Goal: Task Accomplishment & Management: Manage account settings

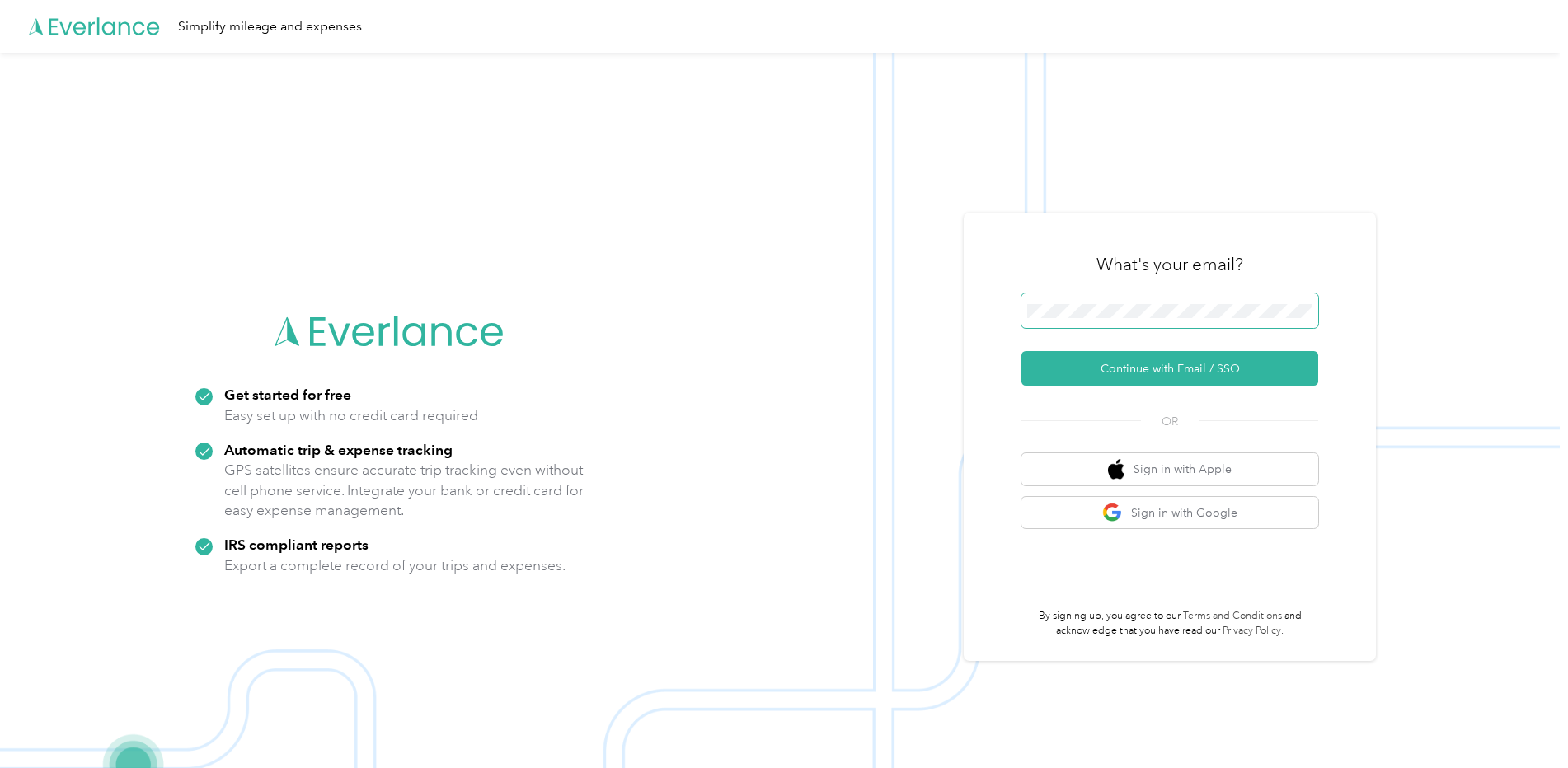
click at [1173, 325] on span at bounding box center [1169, 311] width 296 height 34
click at [1130, 369] on button "Continue with Email / SSO" at bounding box center [1169, 368] width 296 height 34
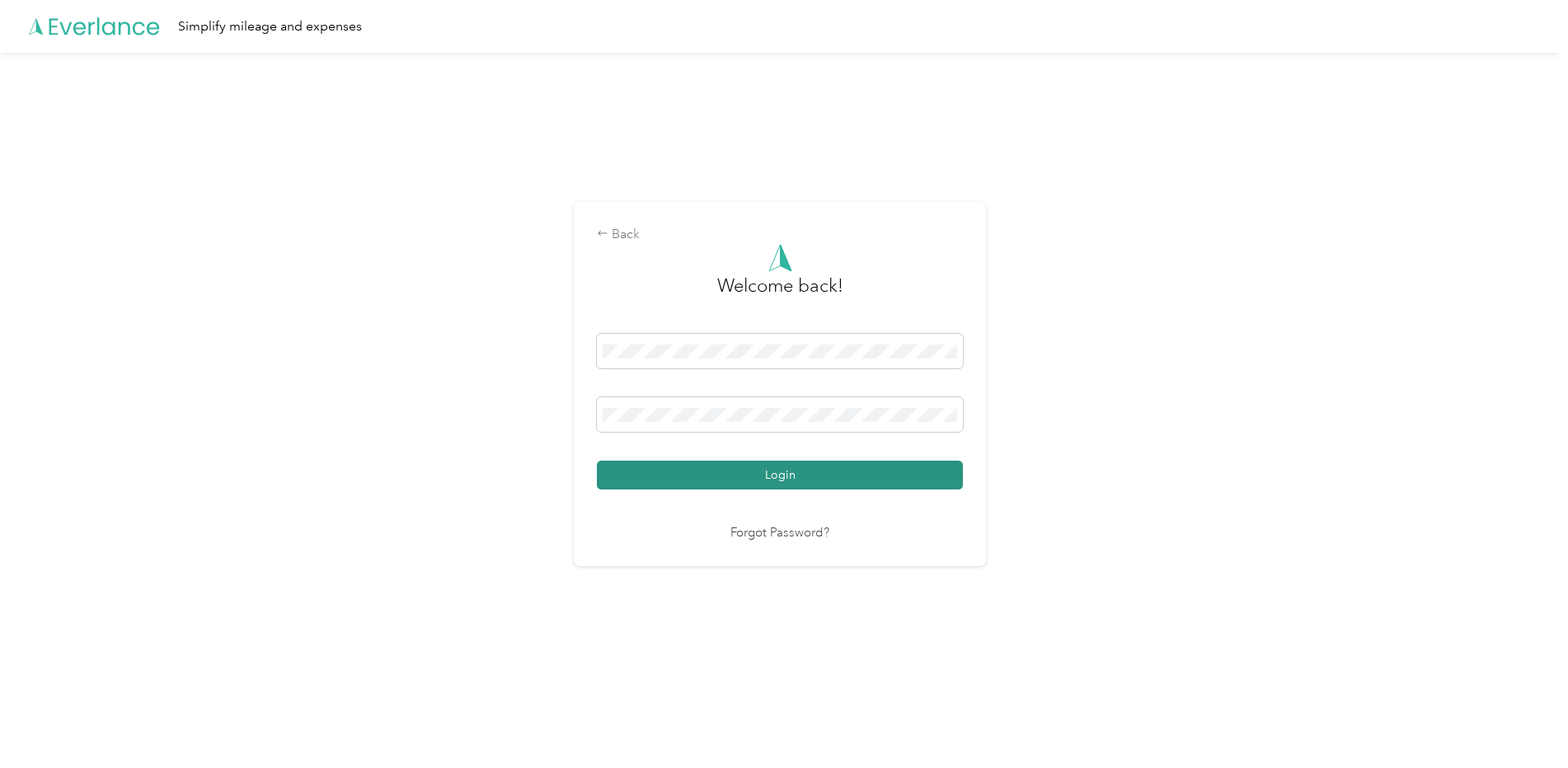
click at [845, 478] on button "Login" at bounding box center [780, 475] width 366 height 29
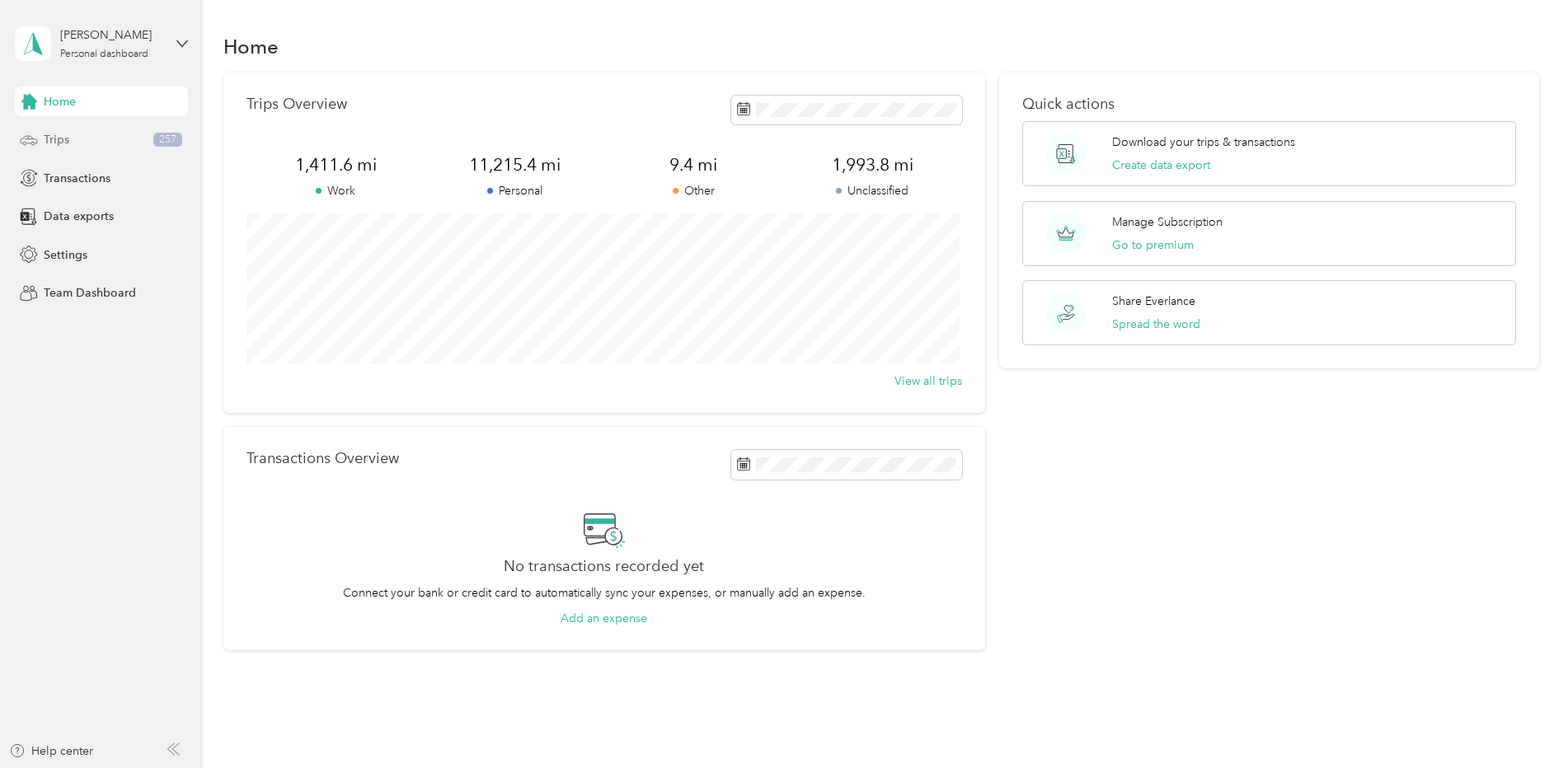
click at [48, 129] on div "Trips 257" at bounding box center [102, 139] width 173 height 30
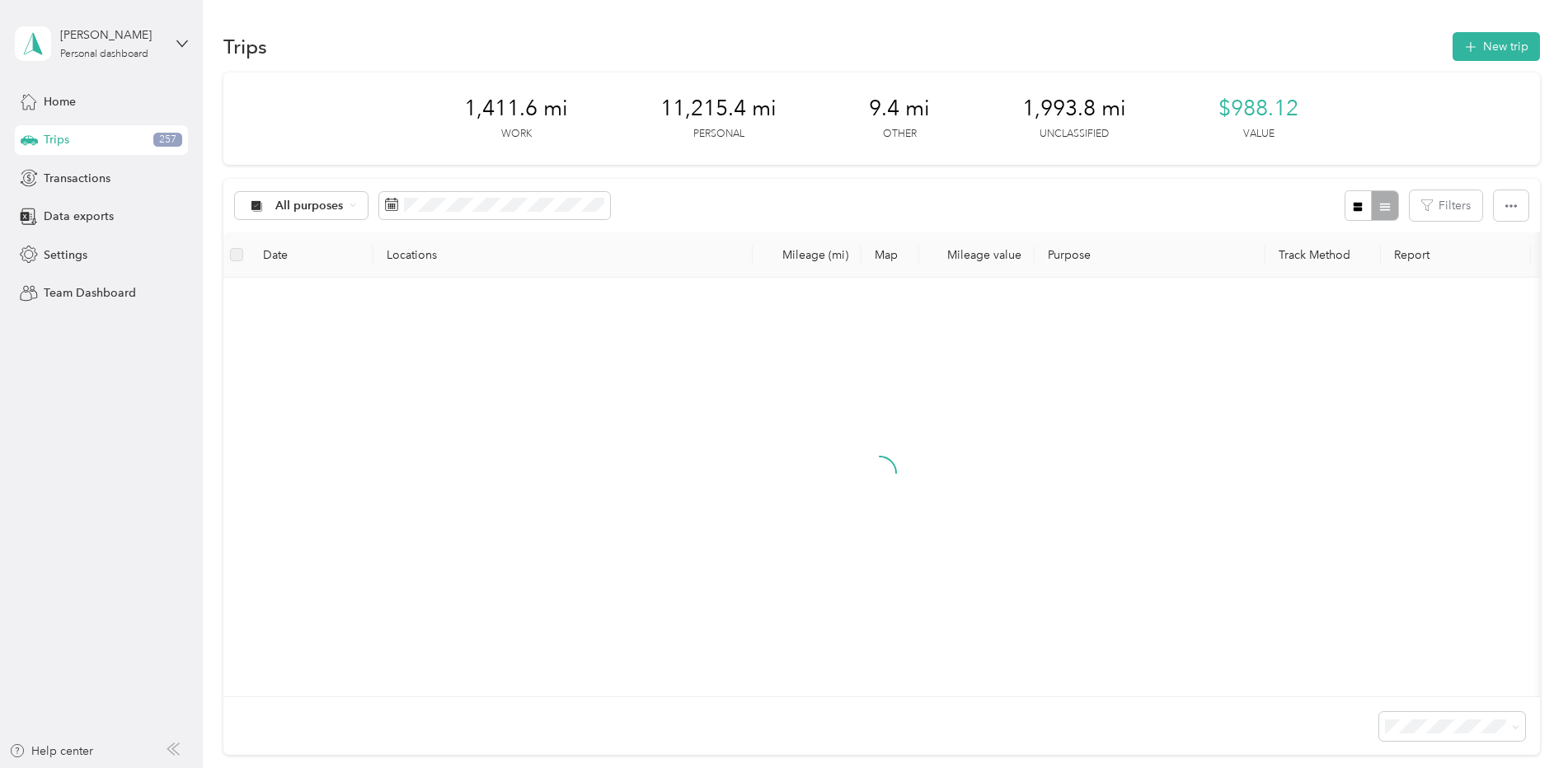
click at [1428, 704] on span "100 per load" at bounding box center [1420, 705] width 68 height 14
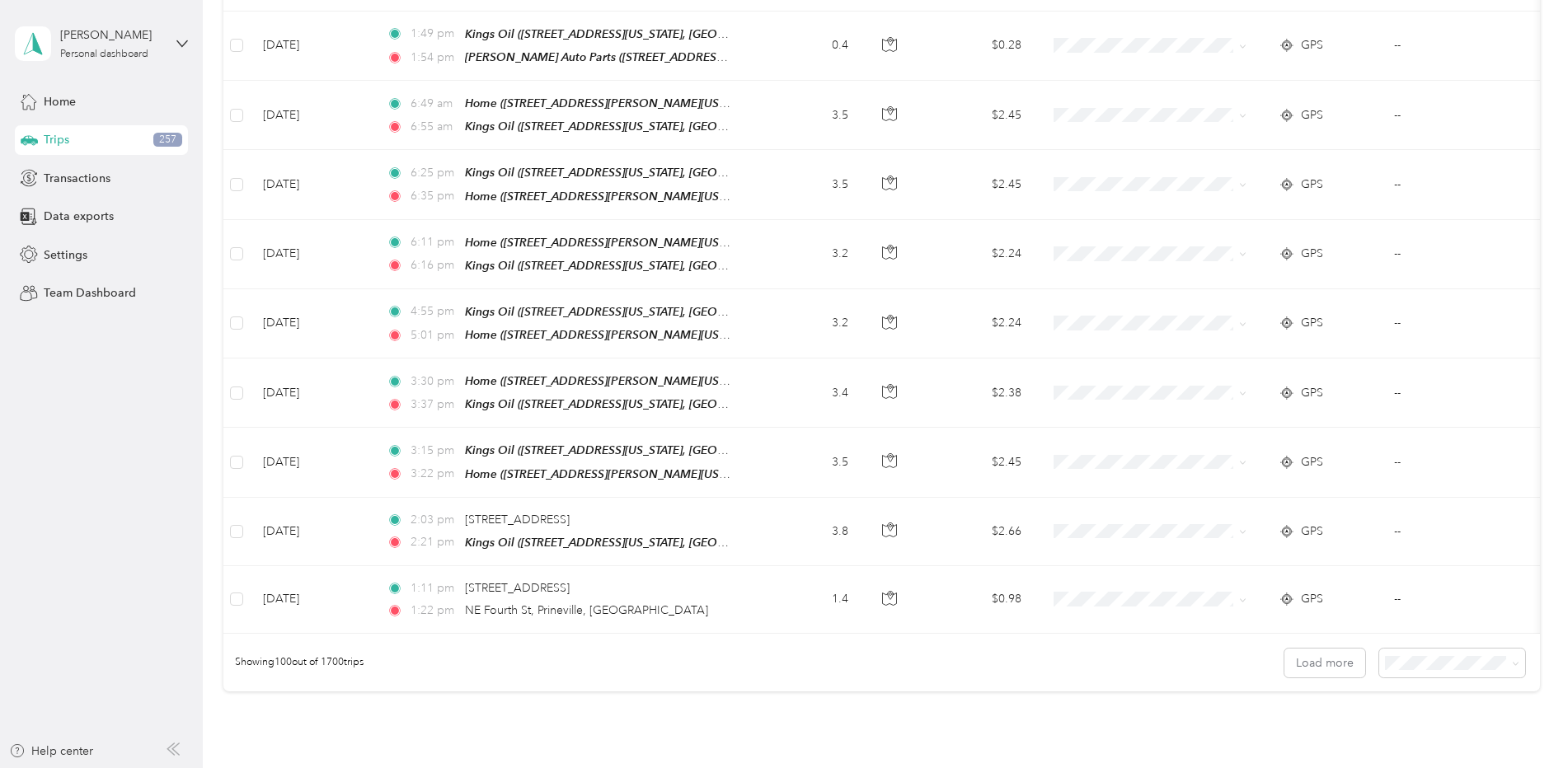
scroll to position [6585, 0]
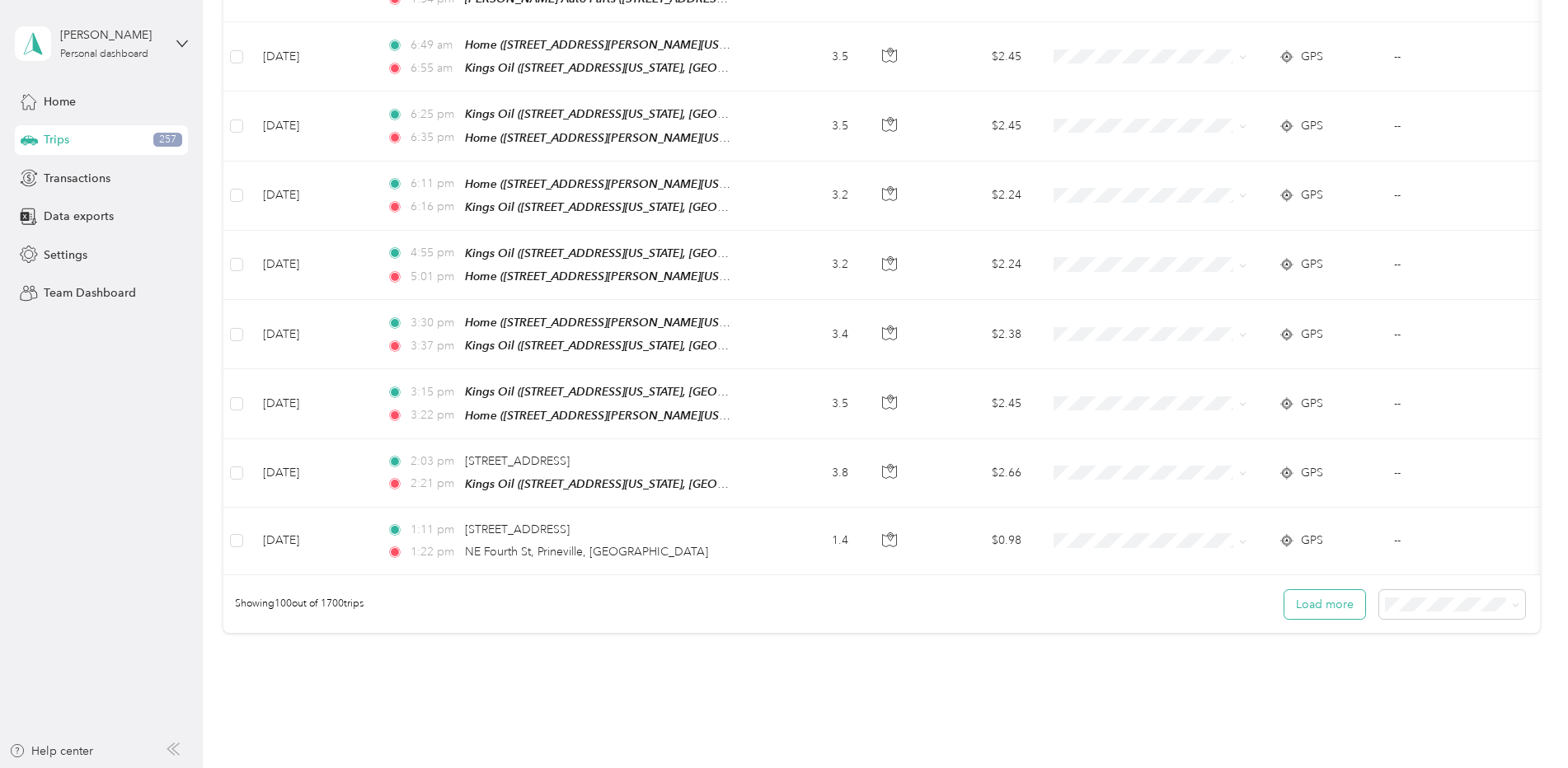
click at [1336, 590] on button "Load more" at bounding box center [1324, 604] width 81 height 29
click at [1326, 590] on button "Load more" at bounding box center [1324, 604] width 81 height 29
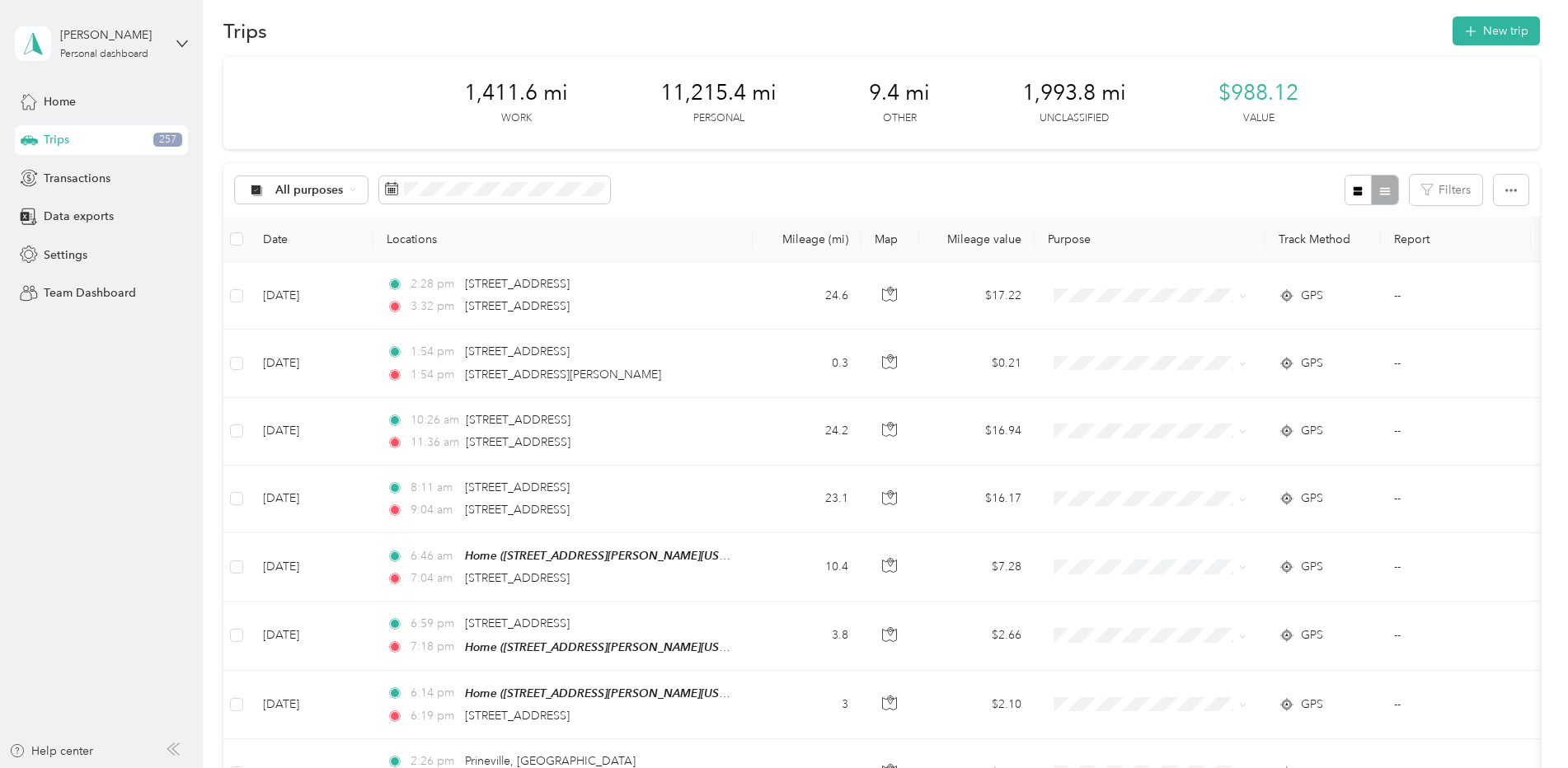
scroll to position [0, 0]
